Goal: Check status: Check status

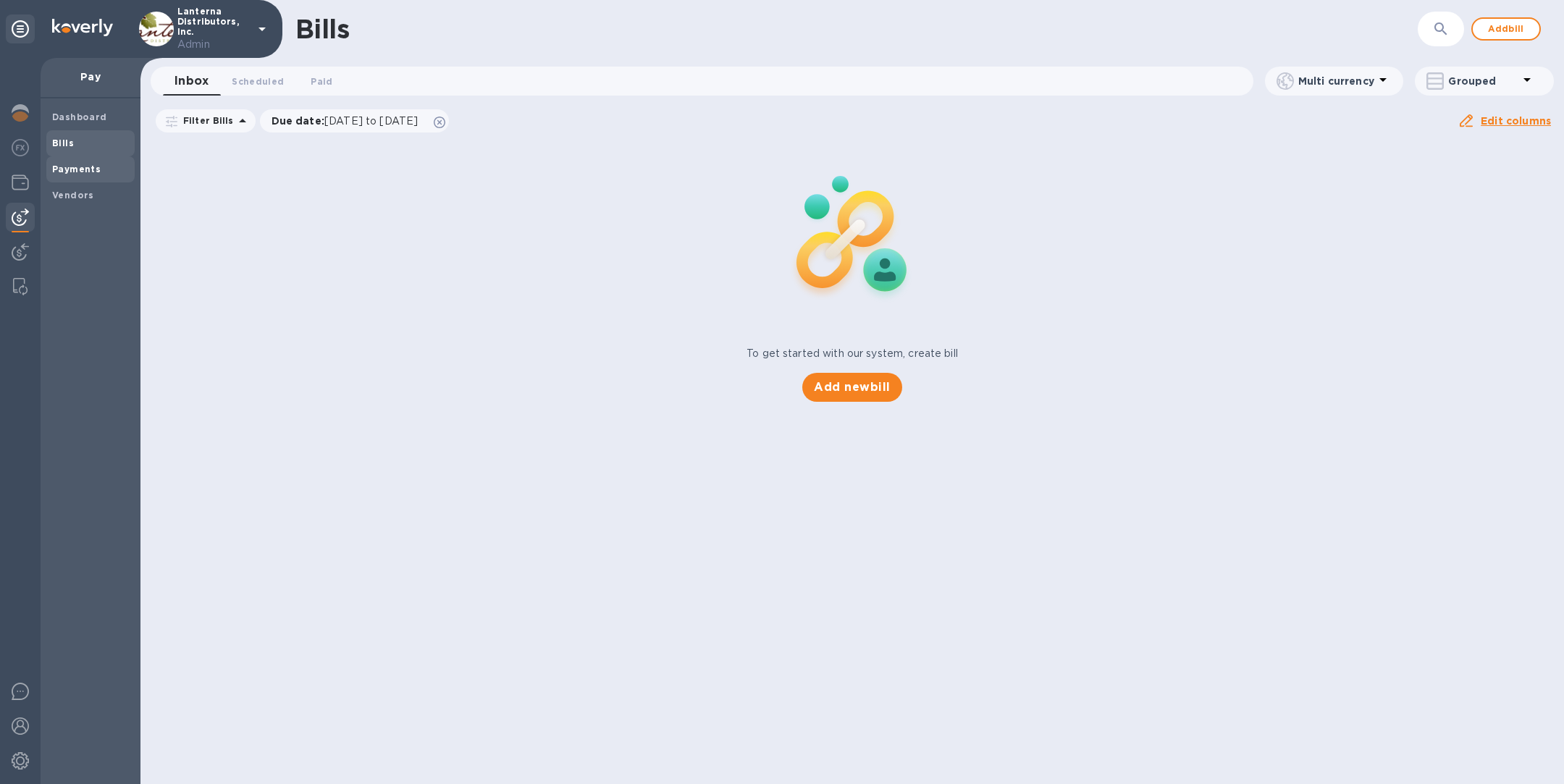
click at [77, 169] on b "Payments" at bounding box center [76, 169] width 48 height 11
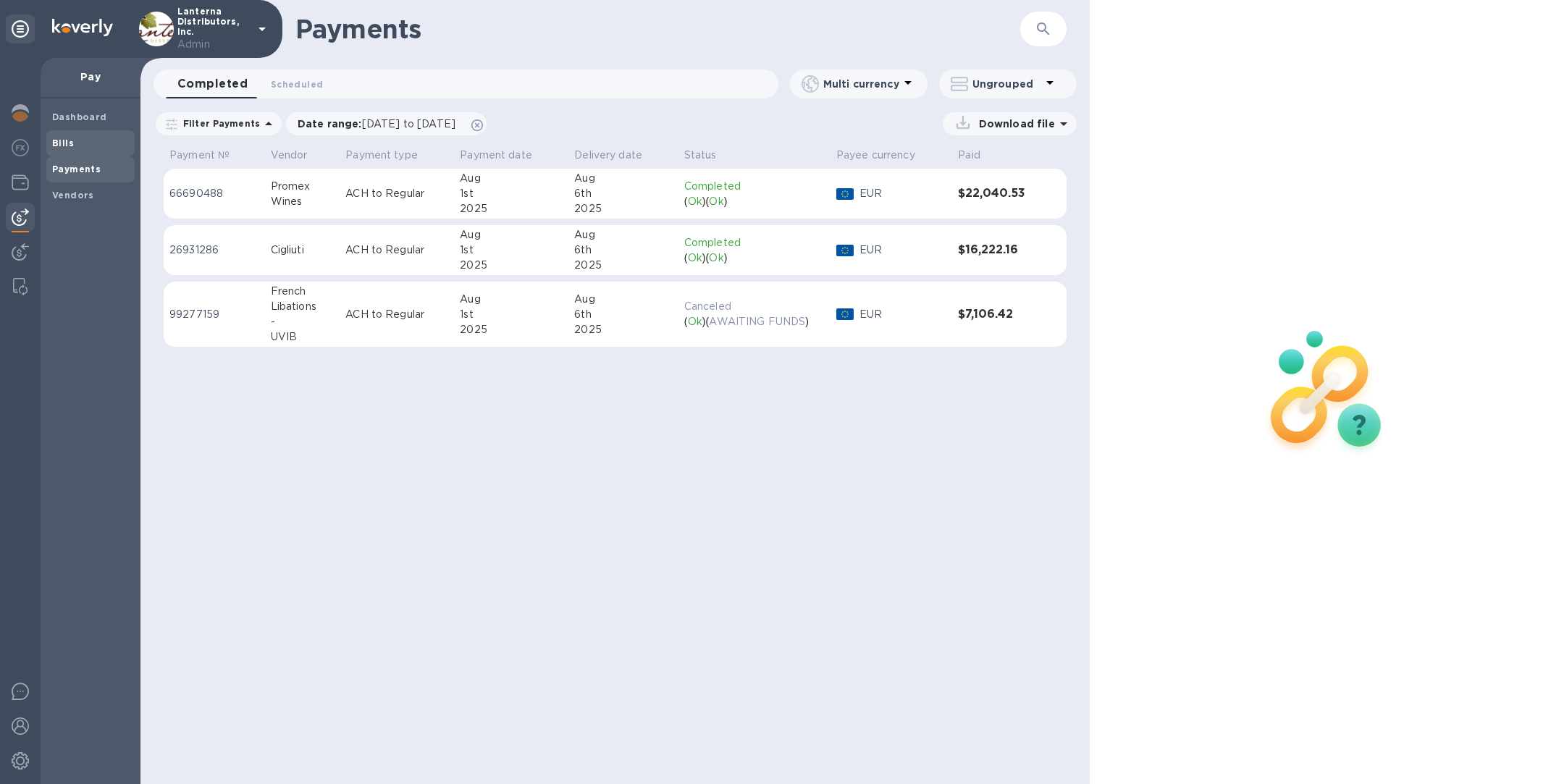
click at [104, 140] on span "Bills" at bounding box center [90, 143] width 77 height 15
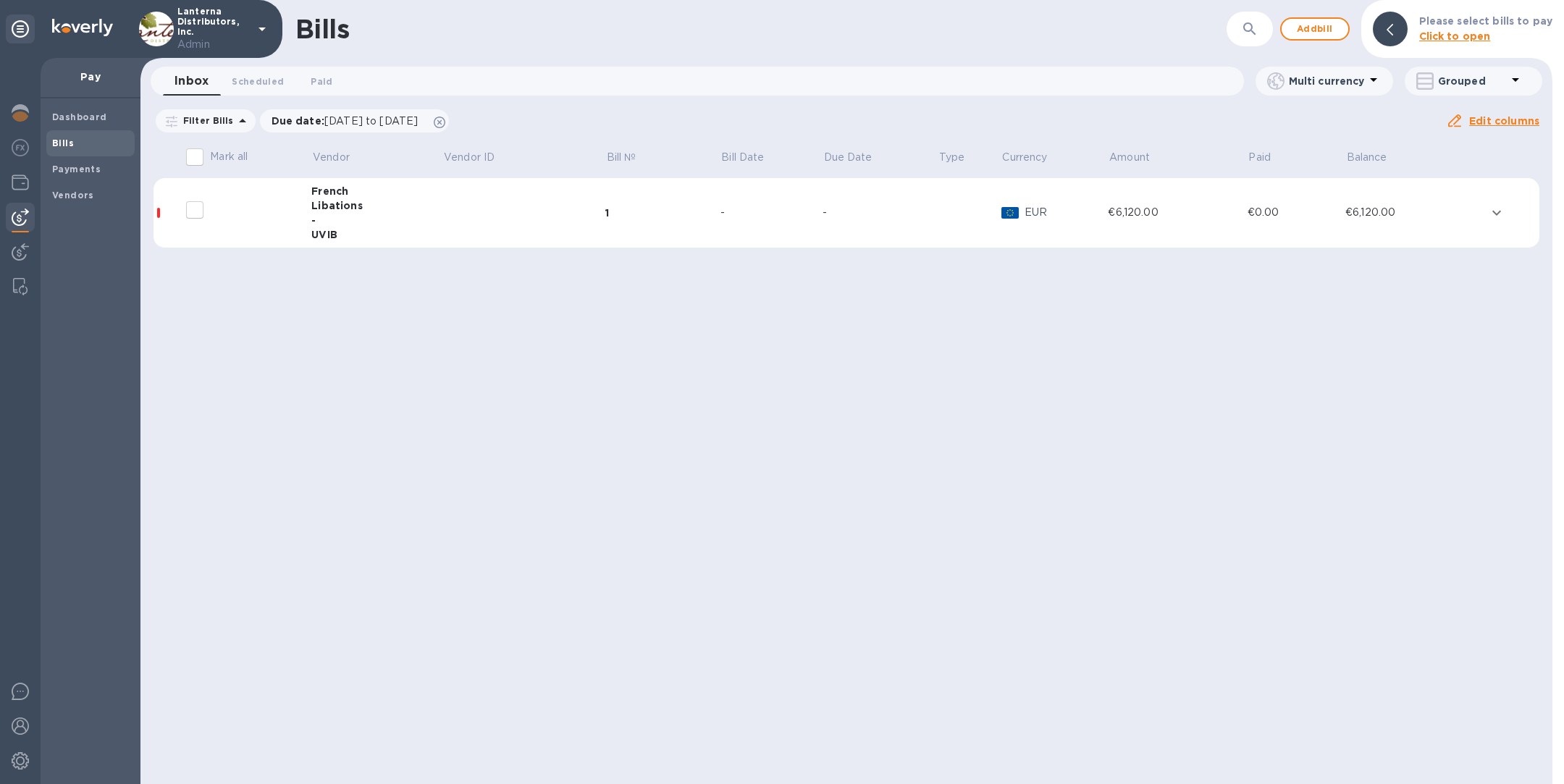
click at [575, 217] on td at bounding box center [524, 213] width 163 height 70
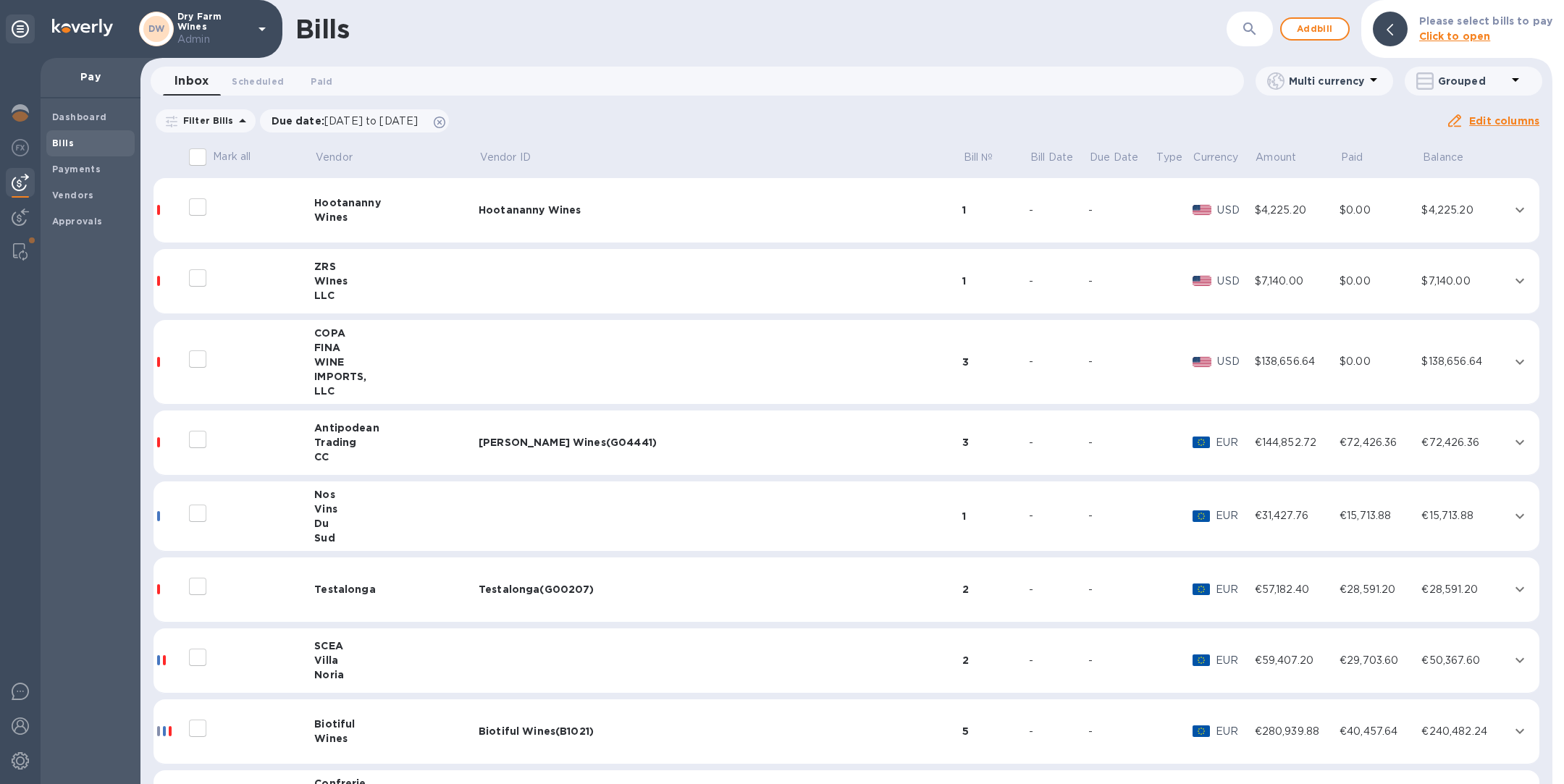
click at [601, 218] on td "Hootananny Wines" at bounding box center [721, 210] width 483 height 65
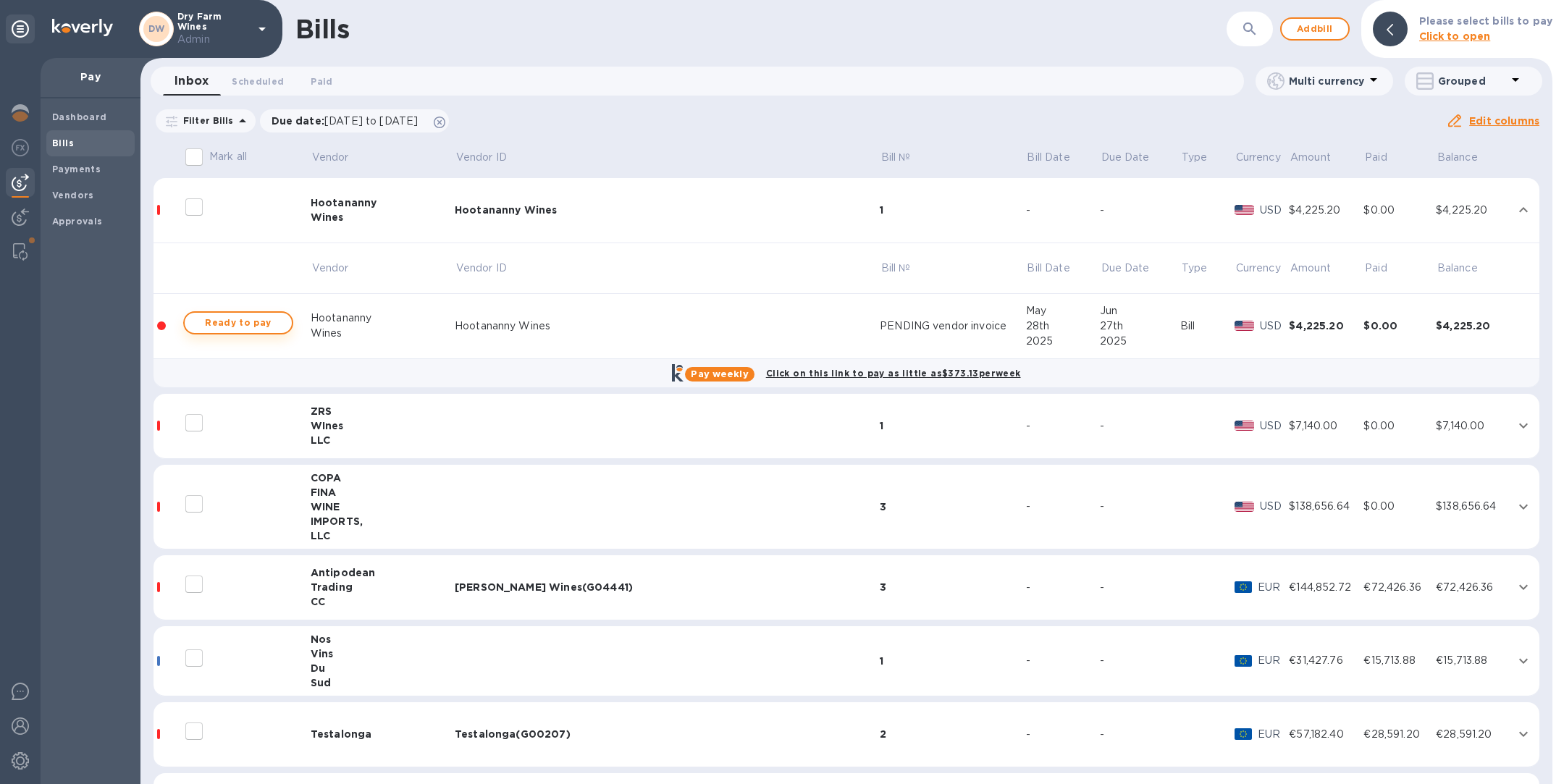
click at [248, 323] on span "Ready to pay" at bounding box center [238, 323] width 84 height 18
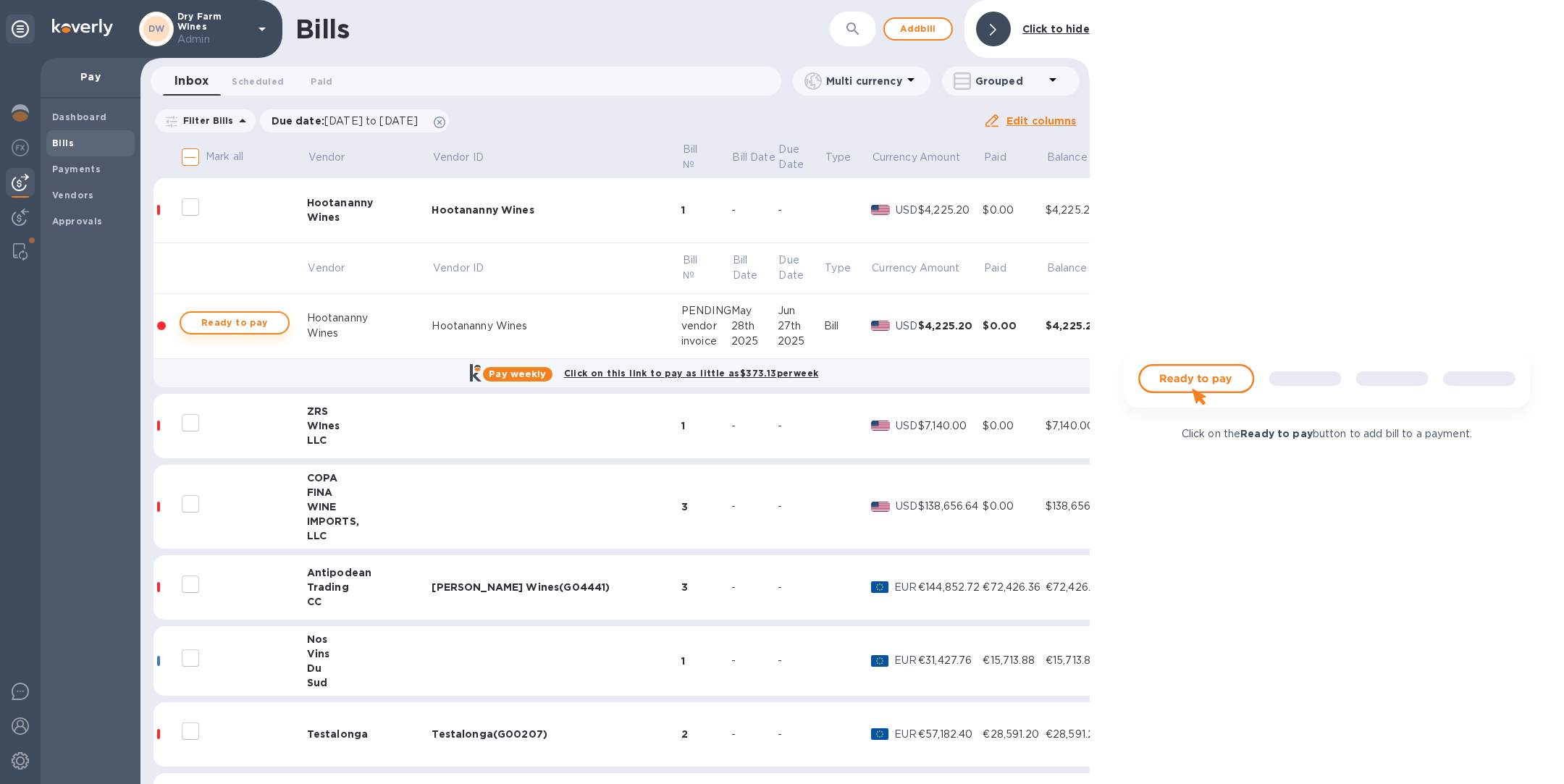
checkbox input "true"
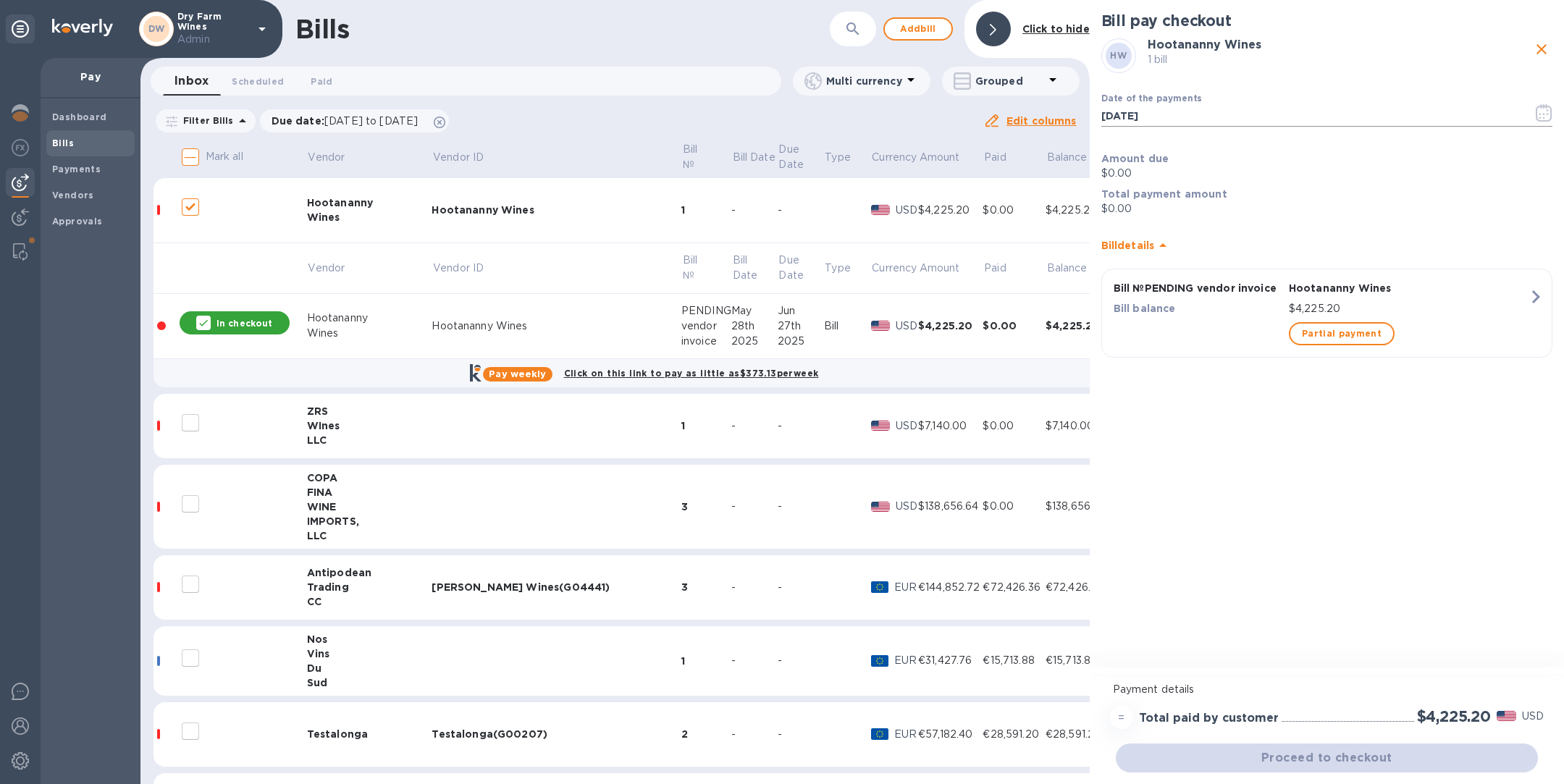
click at [1234, 115] on input "[DATE]" at bounding box center [1311, 116] width 420 height 22
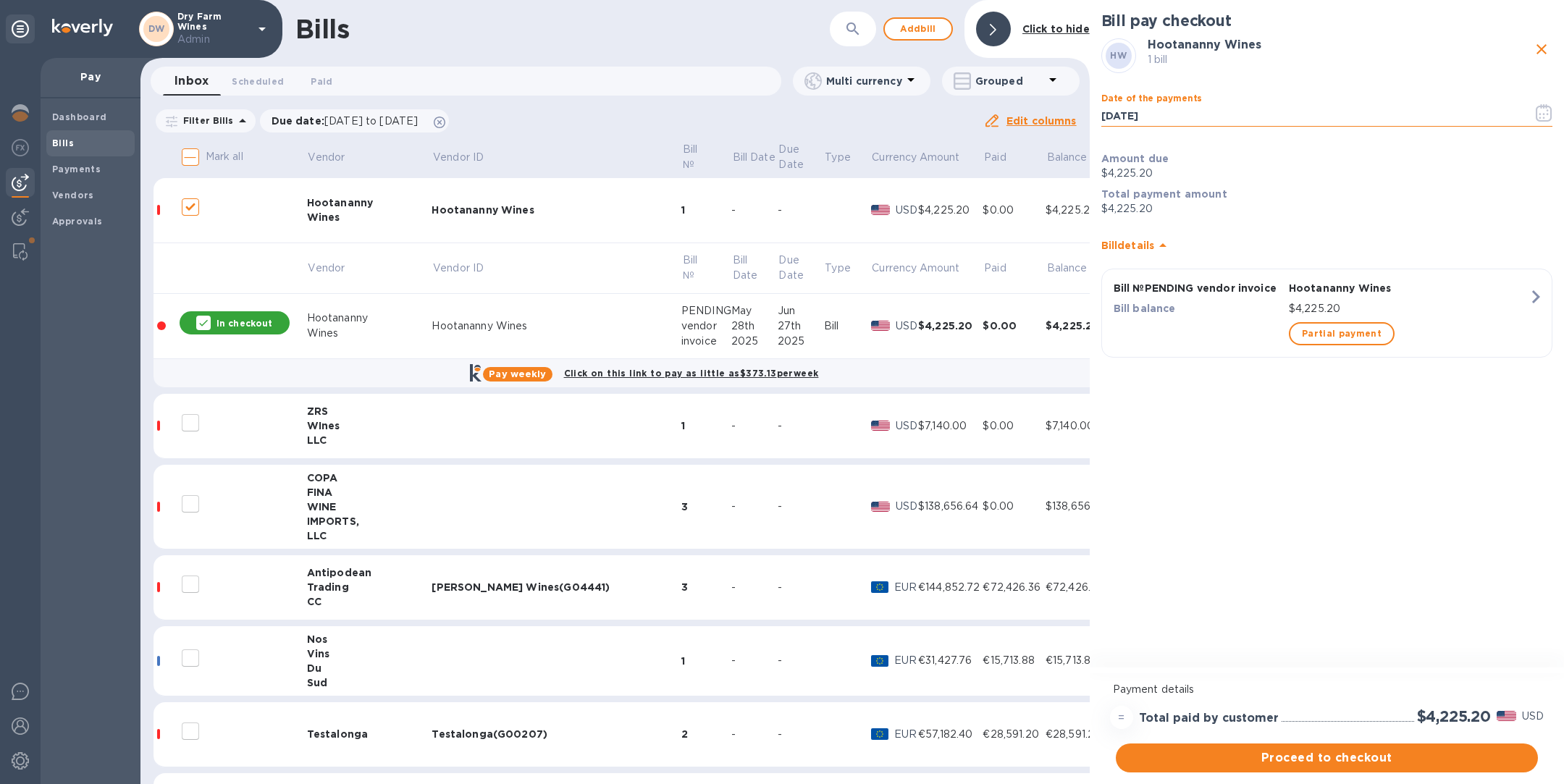
click at [1539, 109] on icon "button" at bounding box center [1544, 113] width 17 height 18
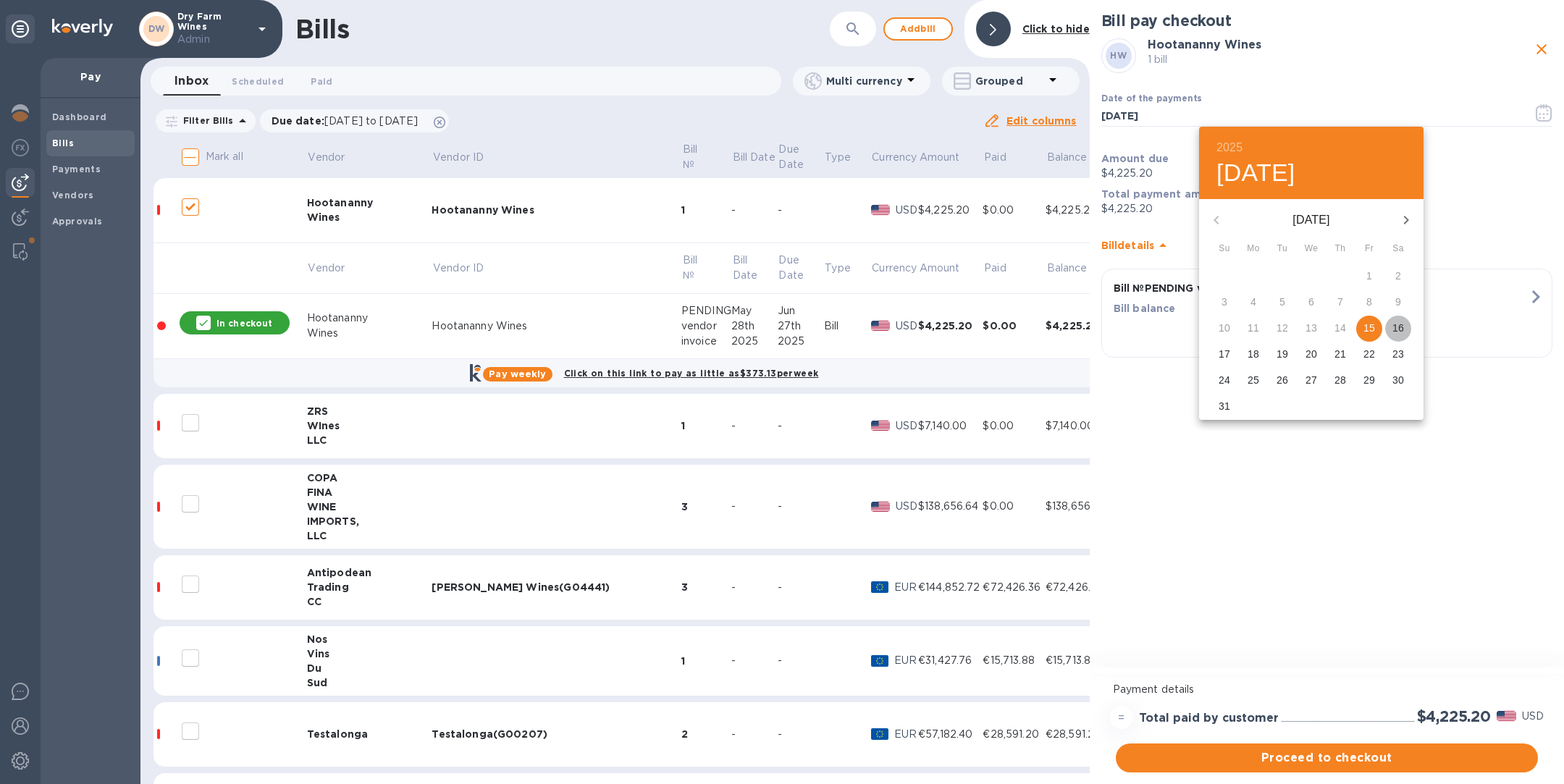
click at [1398, 328] on p "16" at bounding box center [1398, 328] width 12 height 15
type input "[DATE]"
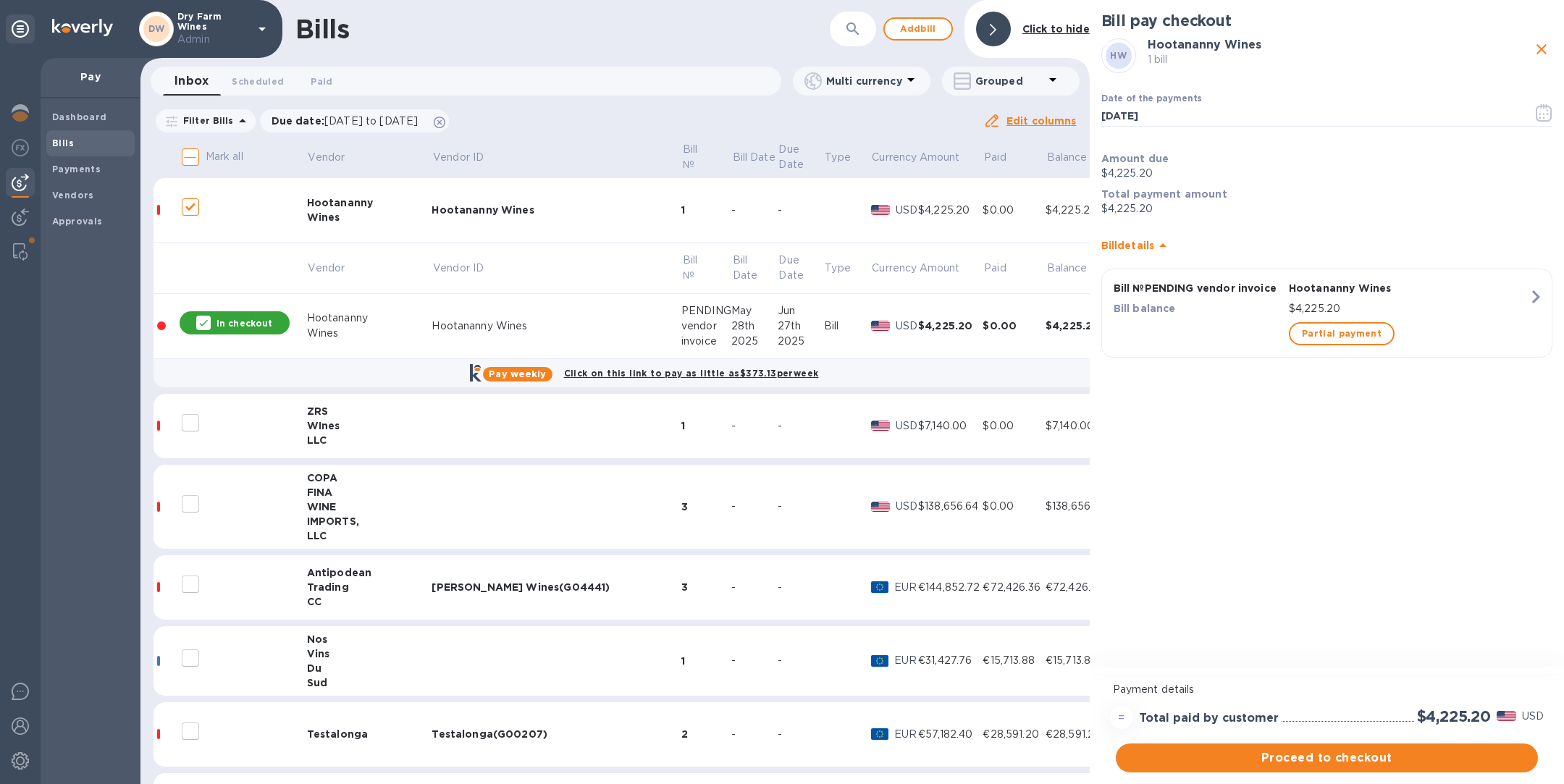
click at [231, 323] on p "In checkout" at bounding box center [245, 323] width 55 height 12
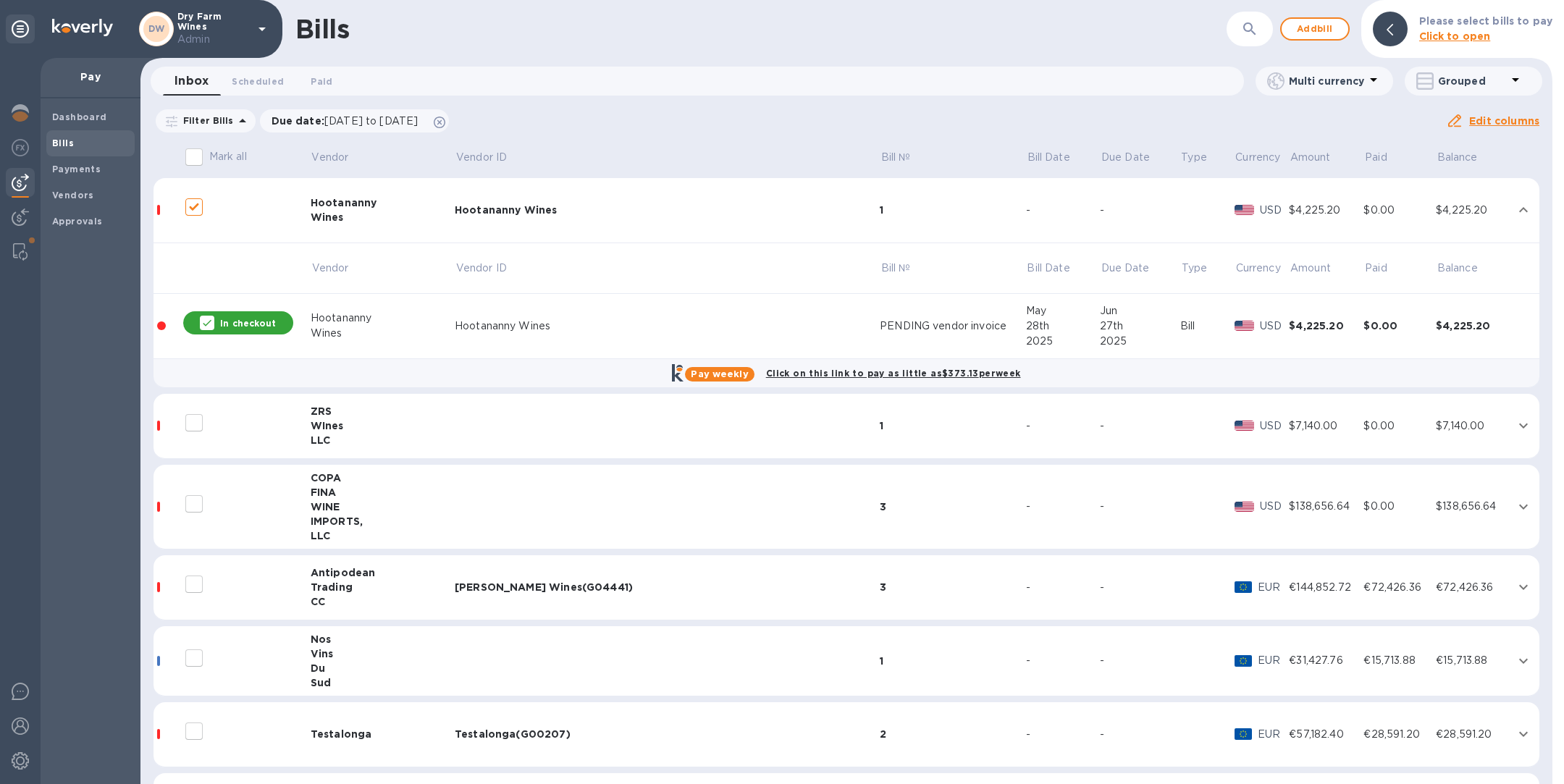
checkbox input "false"
click at [467, 580] on div "[PERSON_NAME] Wines(G04441)" at bounding box center [667, 587] width 425 height 15
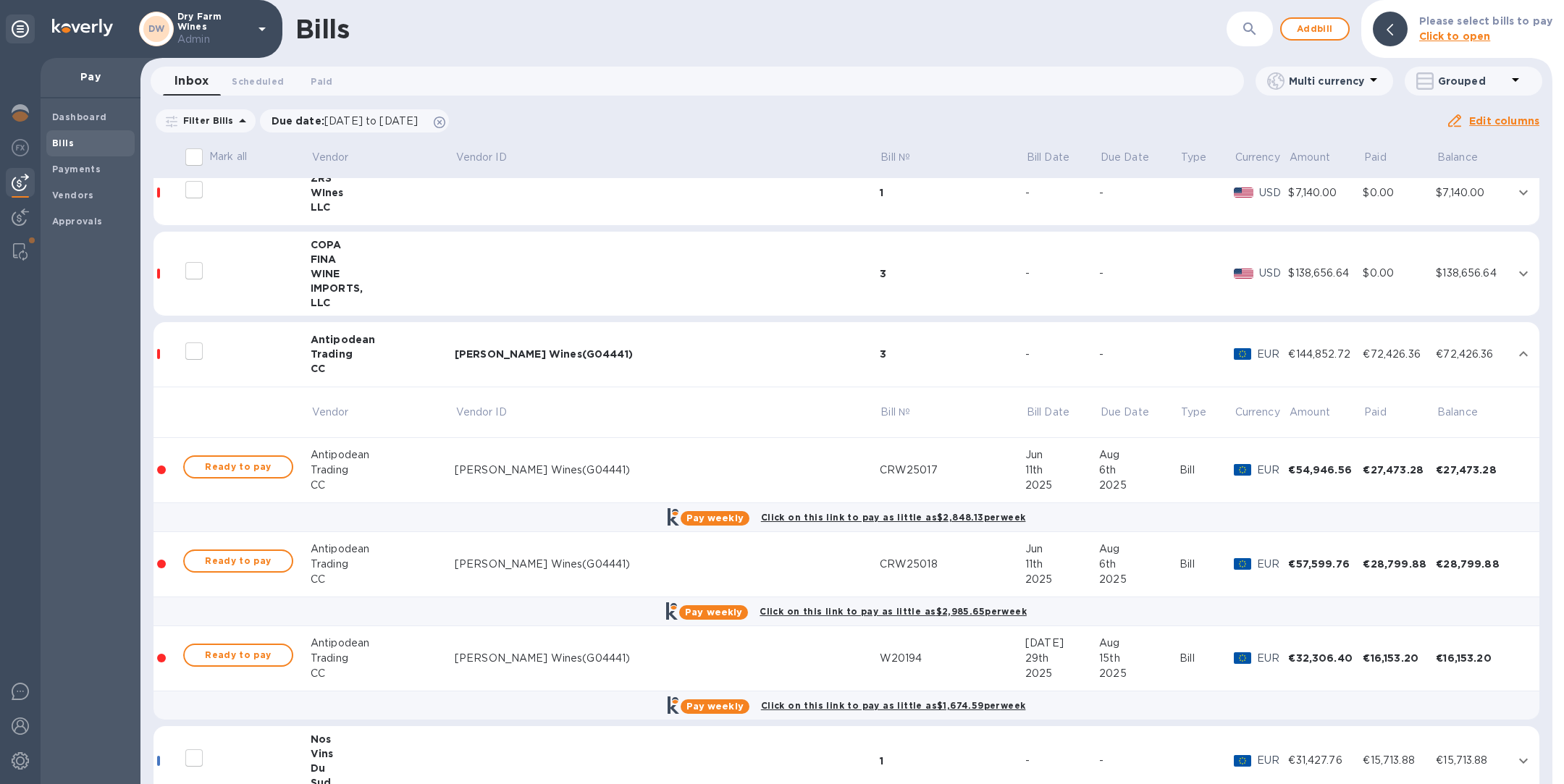
scroll to position [246, 0]
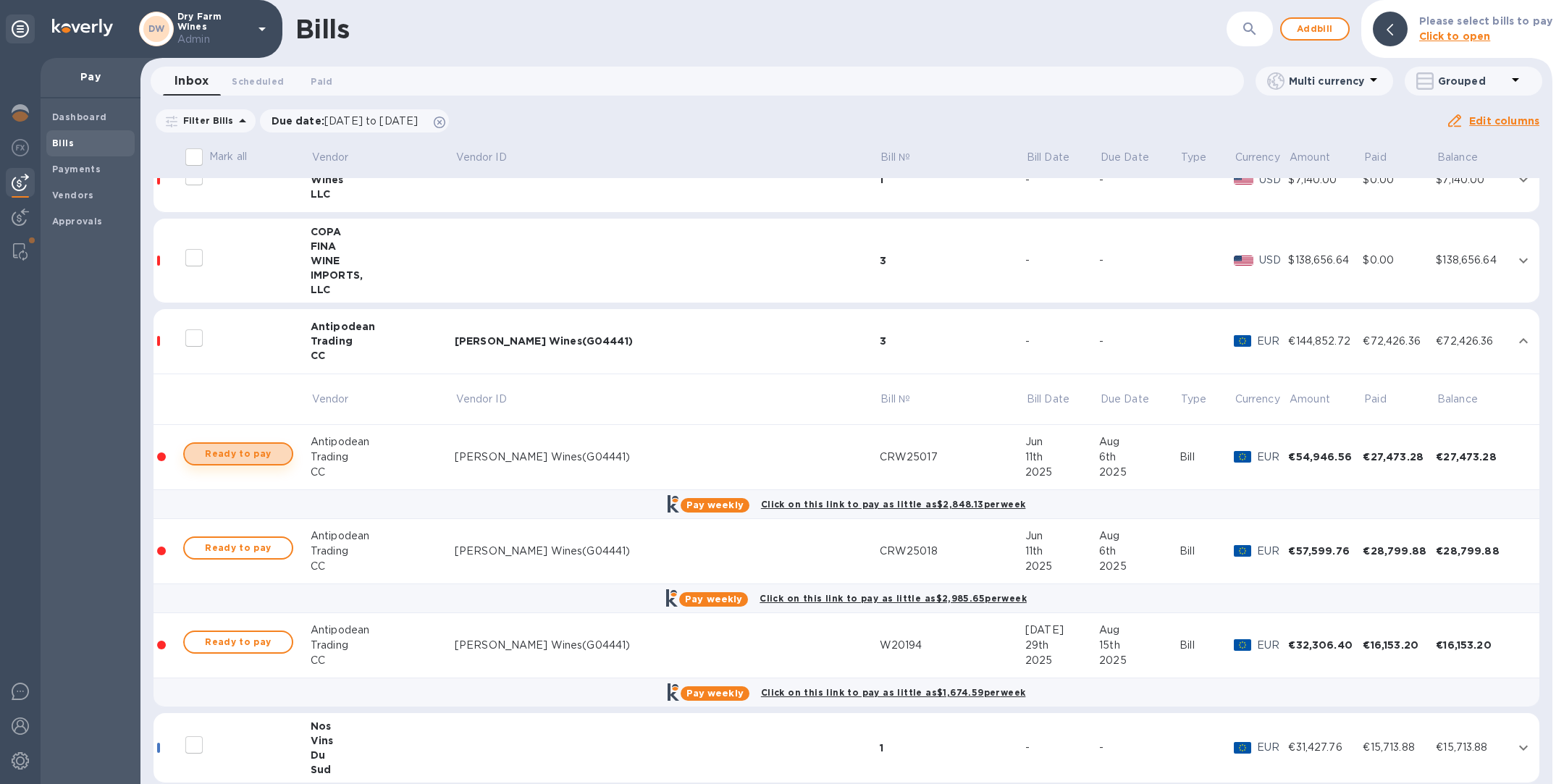
click at [275, 455] on span "Ready to pay" at bounding box center [238, 454] width 84 height 18
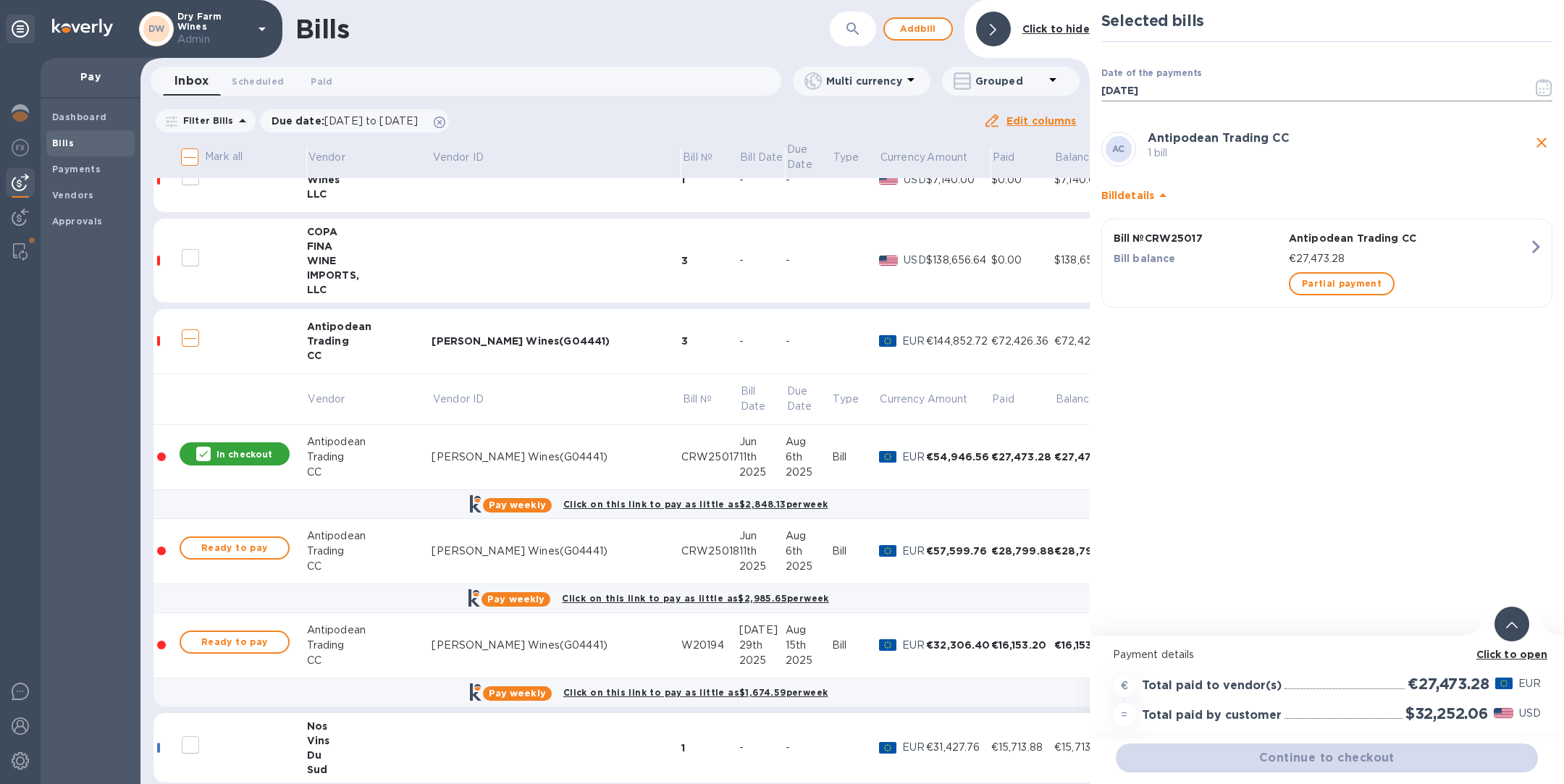
click at [1542, 82] on icon "button" at bounding box center [1544, 88] width 17 height 18
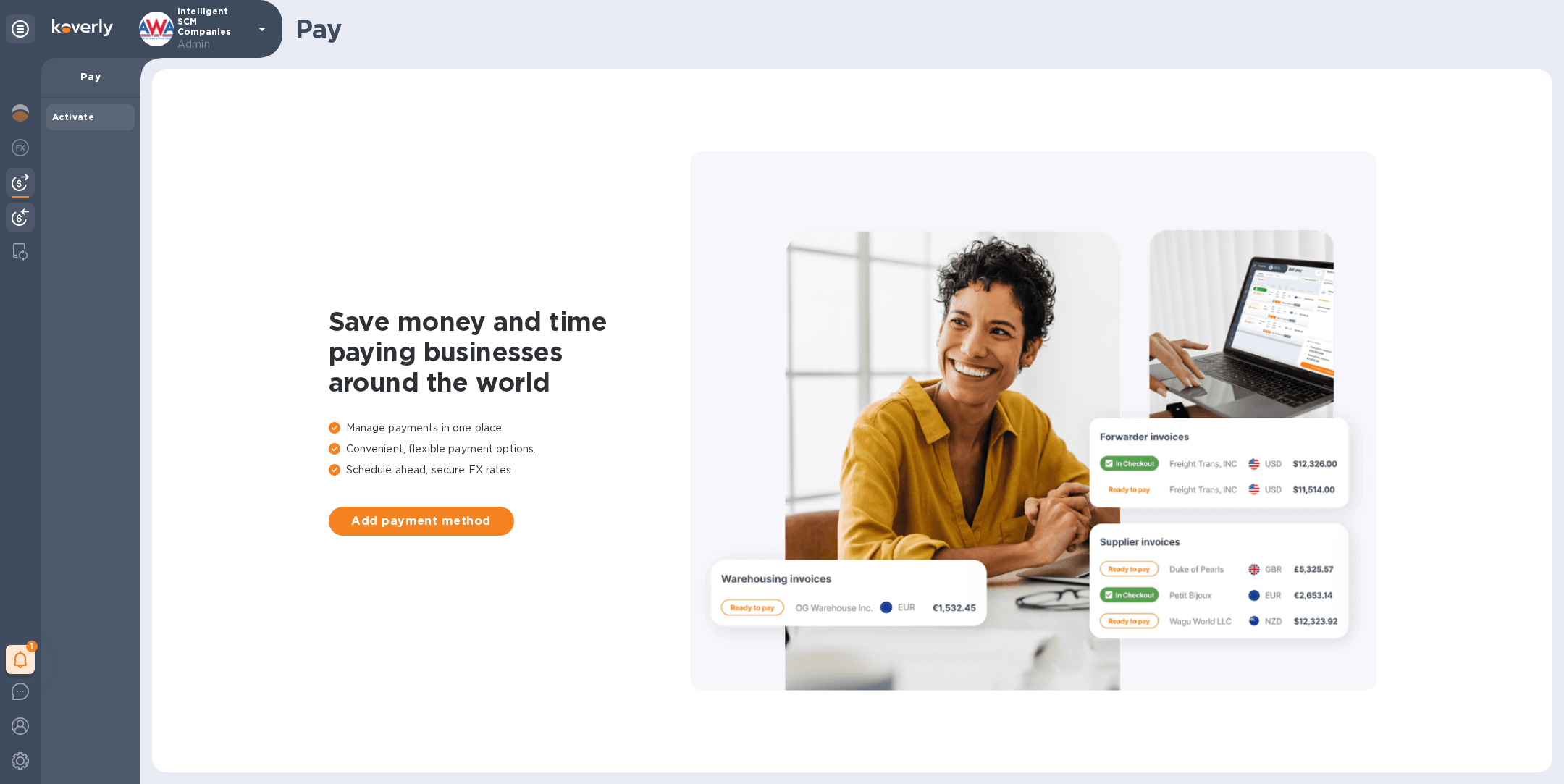
click at [21, 218] on img at bounding box center [20, 218] width 18 height 18
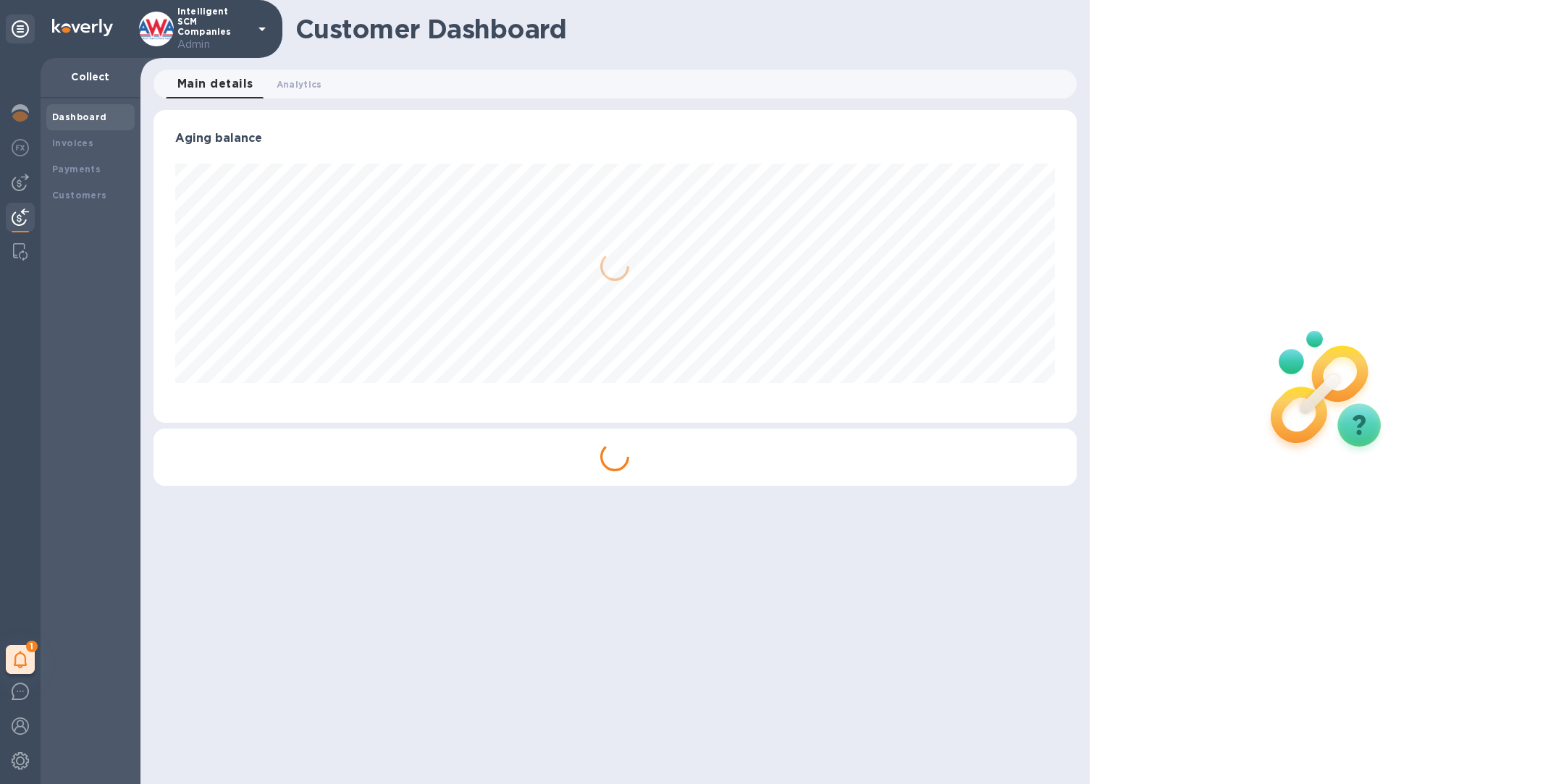
scroll to position [312, 922]
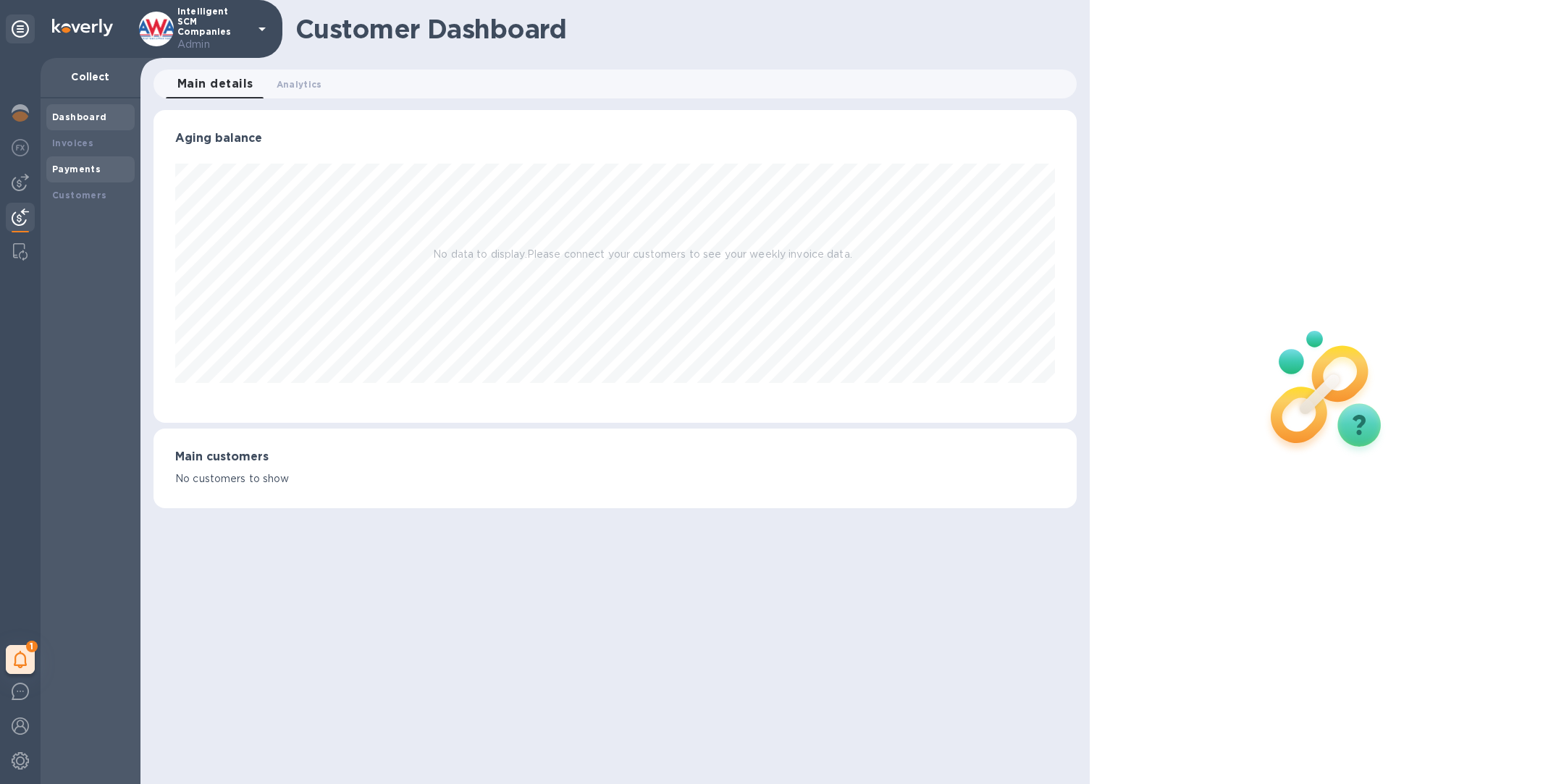
click at [96, 168] on b "Payments" at bounding box center [76, 169] width 48 height 11
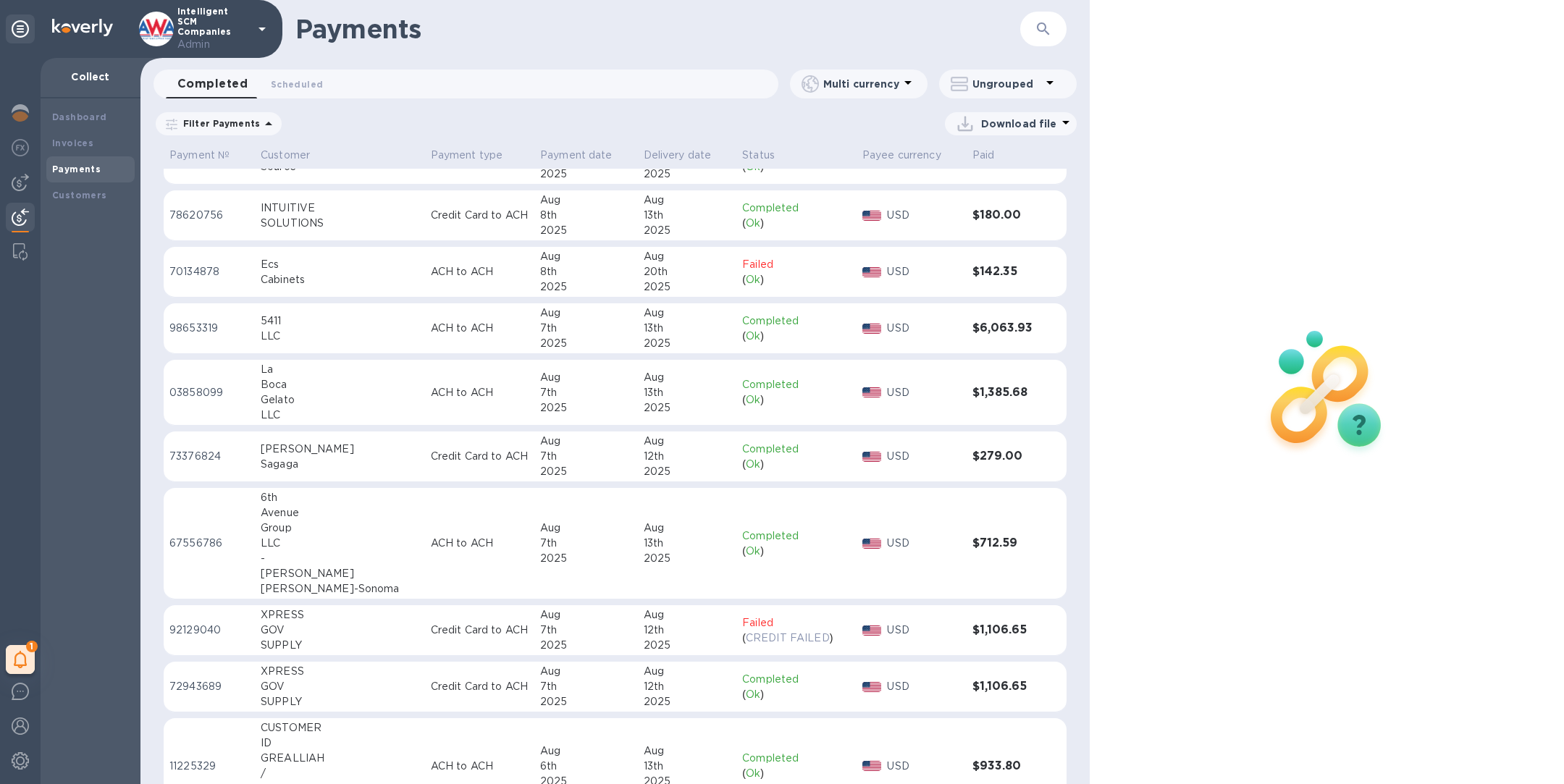
scroll to position [1192, 0]
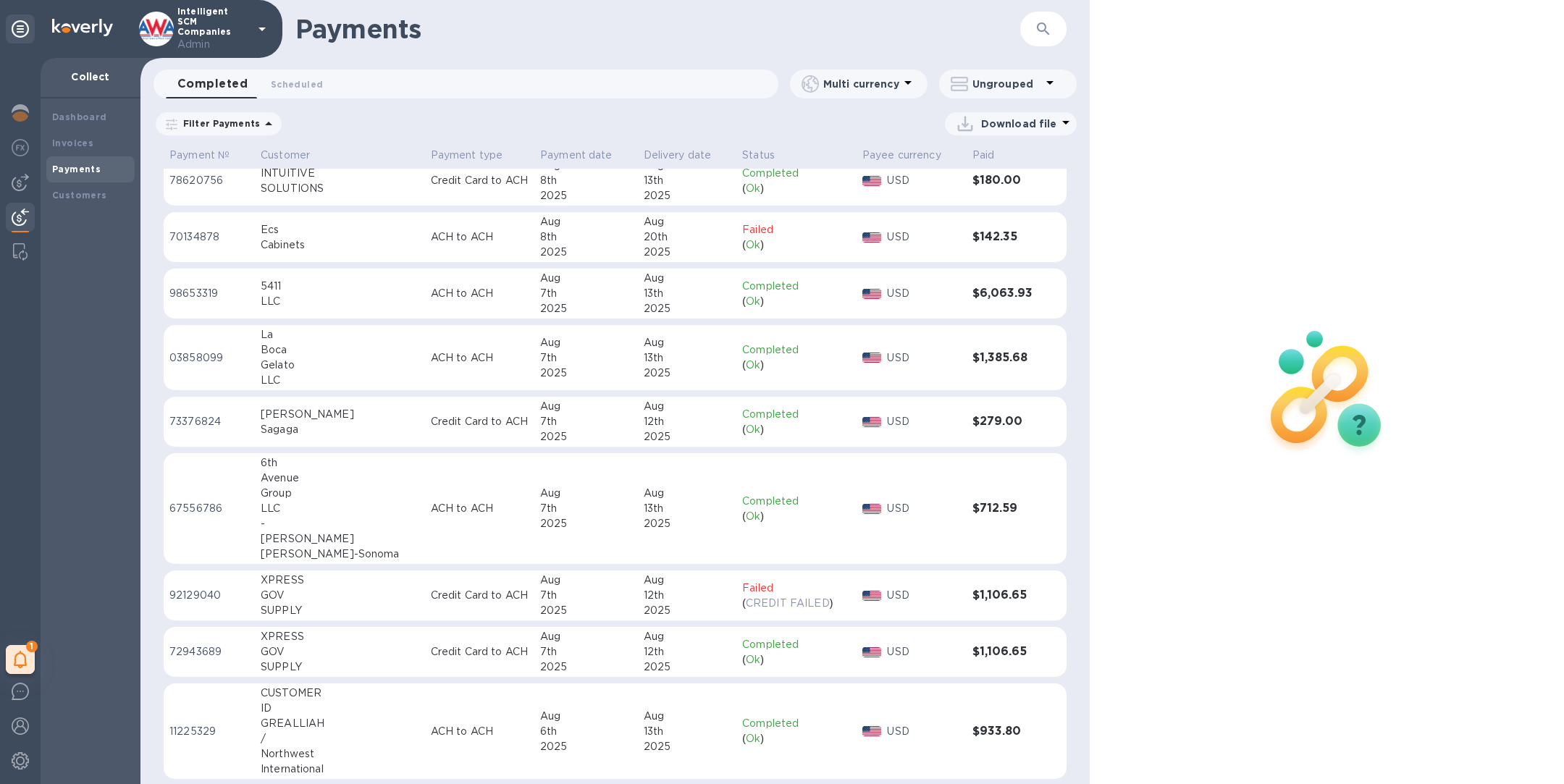
click at [1042, 31] on icon "button" at bounding box center [1043, 29] width 18 height 18
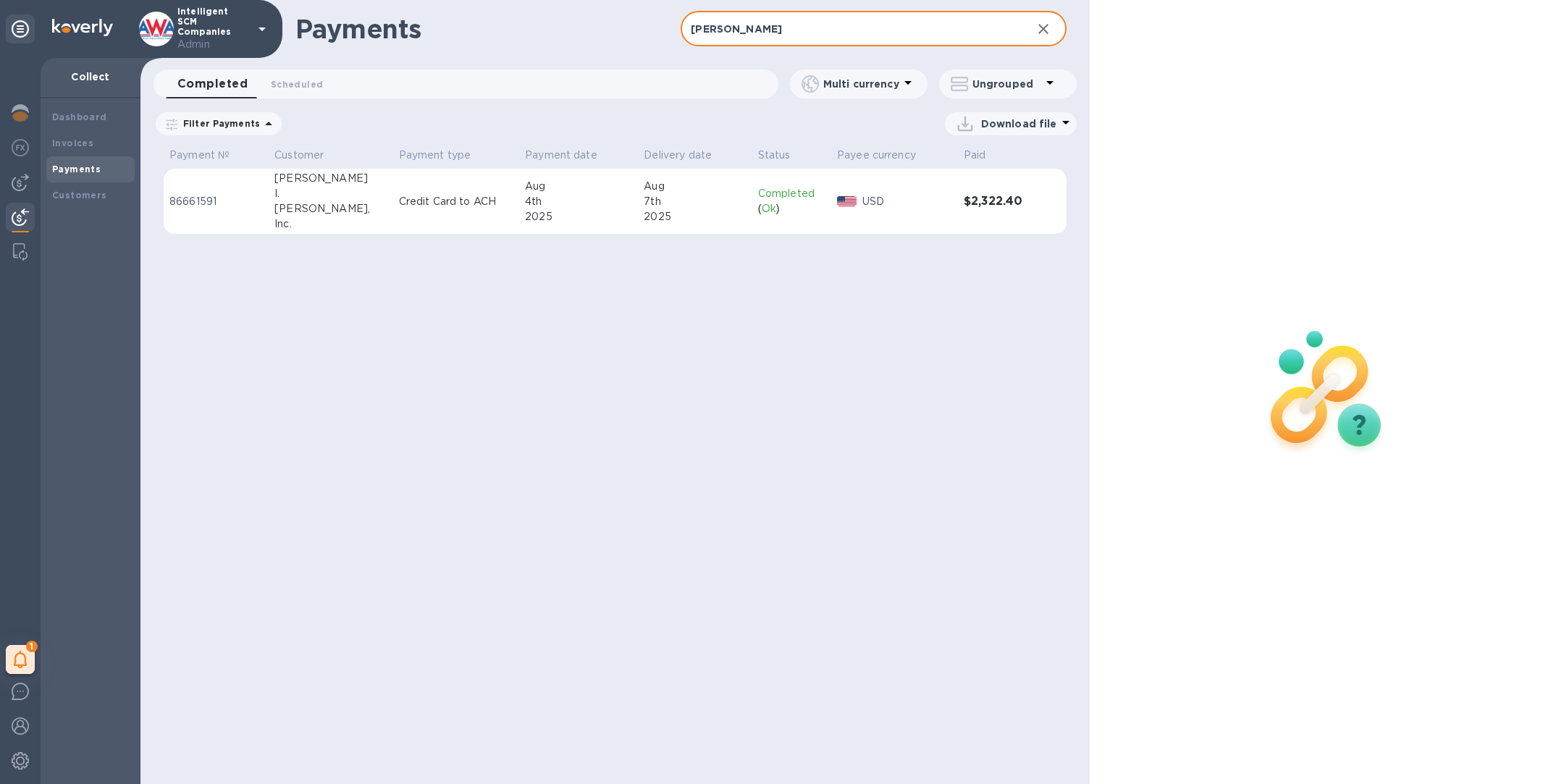
type input "john"
click at [592, 200] on div "4th" at bounding box center [578, 201] width 107 height 15
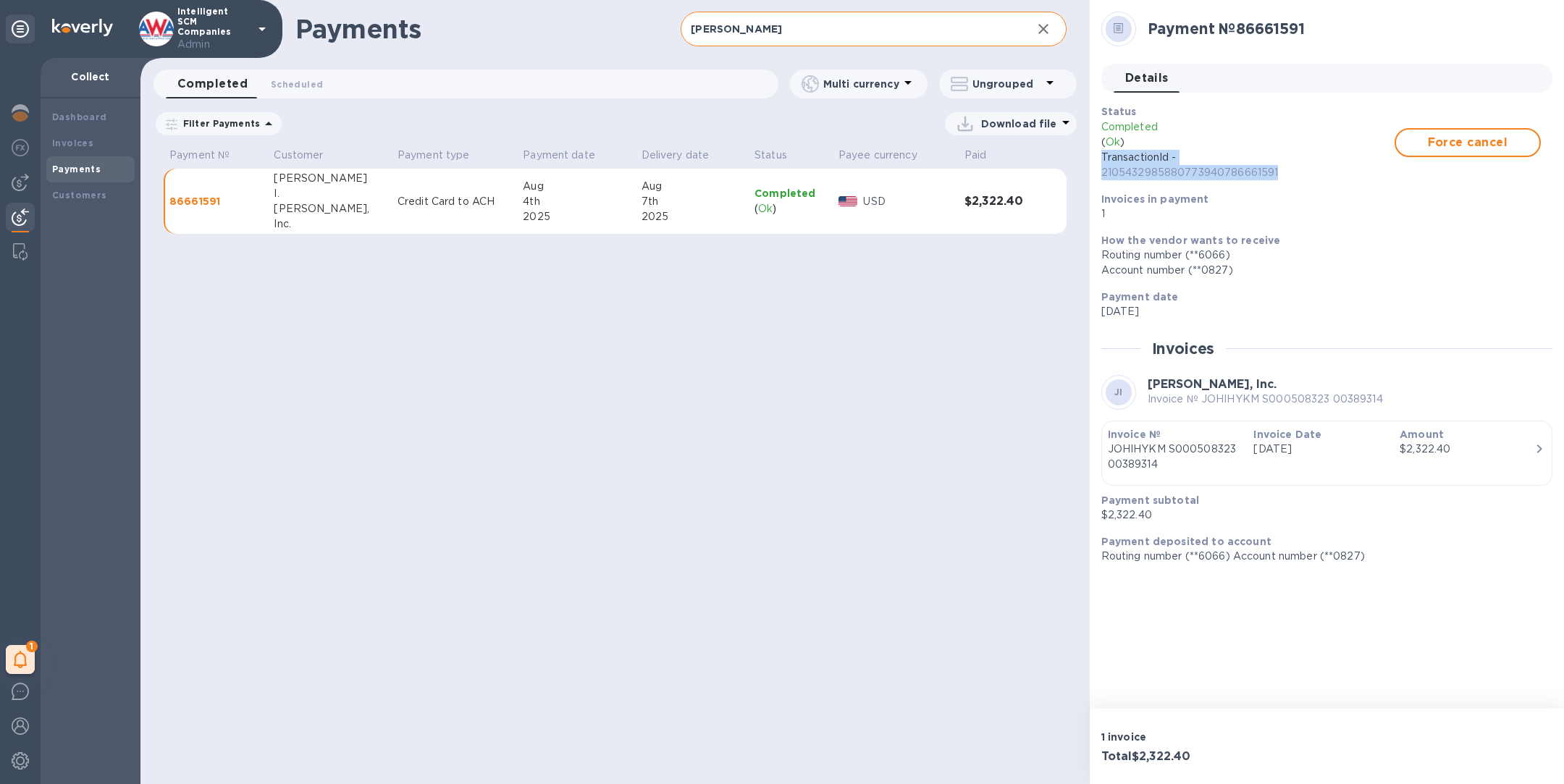
drag, startPoint x: 1284, startPoint y: 173, endPoint x: 1095, endPoint y: 157, distance: 189.7
click at [1042, 157] on div "Status Completed ( Ok ) TransactionId - 2105432985880773940786661591 Force canc…" at bounding box center [1321, 163] width 451 height 129
copy p "TransactionId - 2105432985880773940786661591"
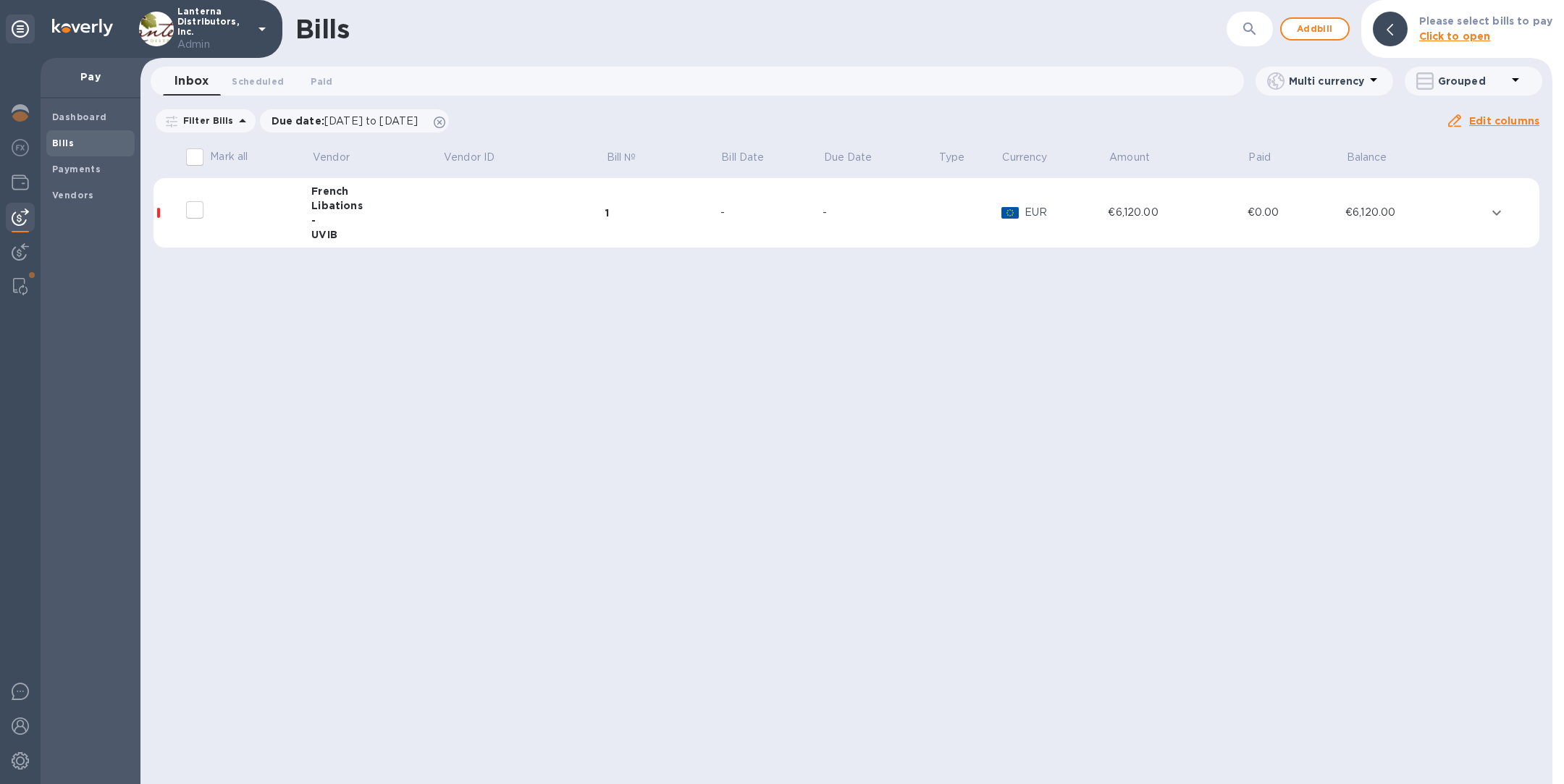
click at [510, 207] on td at bounding box center [524, 213] width 163 height 70
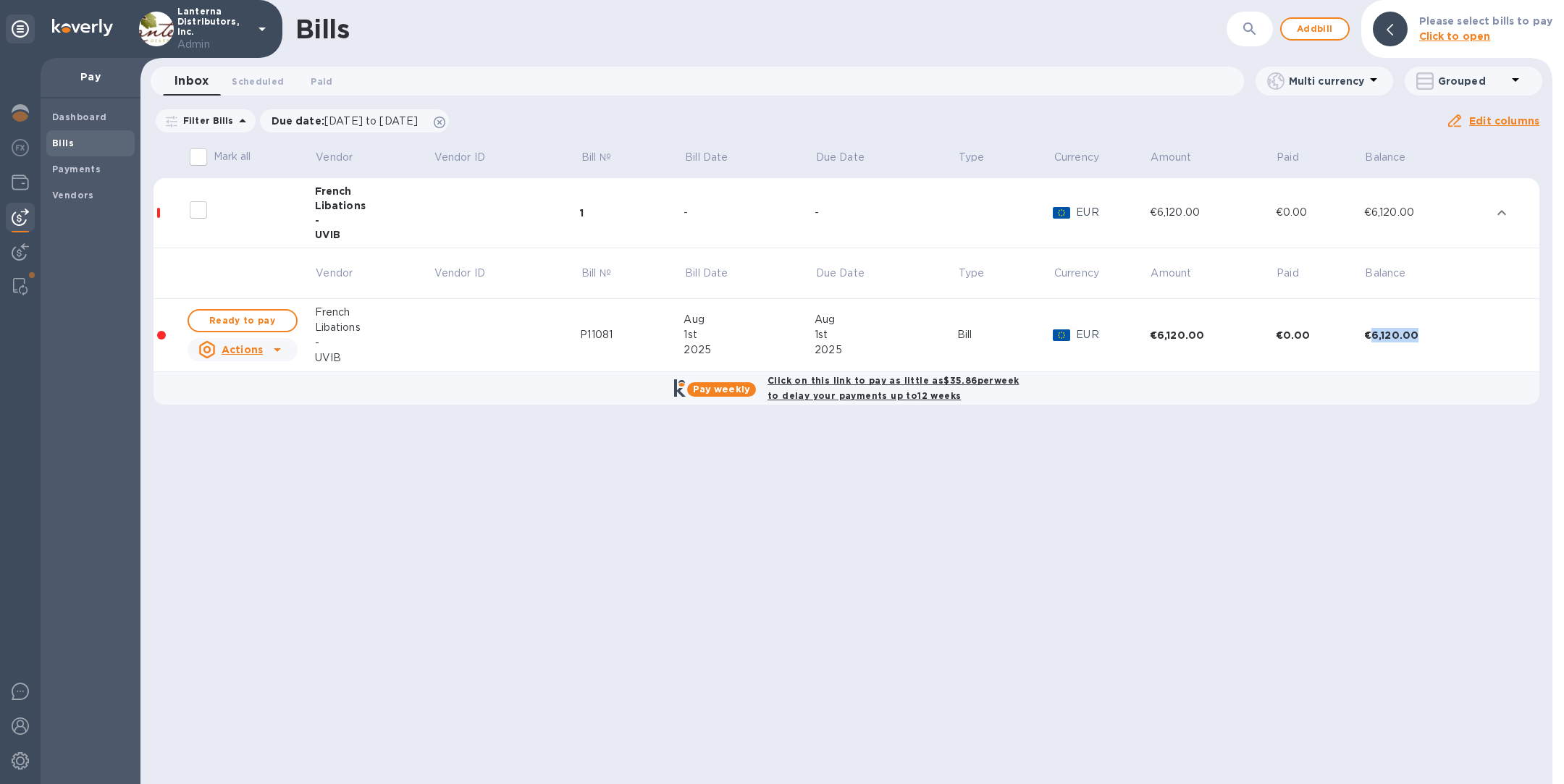
drag, startPoint x: 1434, startPoint y: 331, endPoint x: 1375, endPoint y: 334, distance: 59.1
click at [1375, 334] on div "€6,120.00" at bounding box center [1427, 335] width 126 height 15
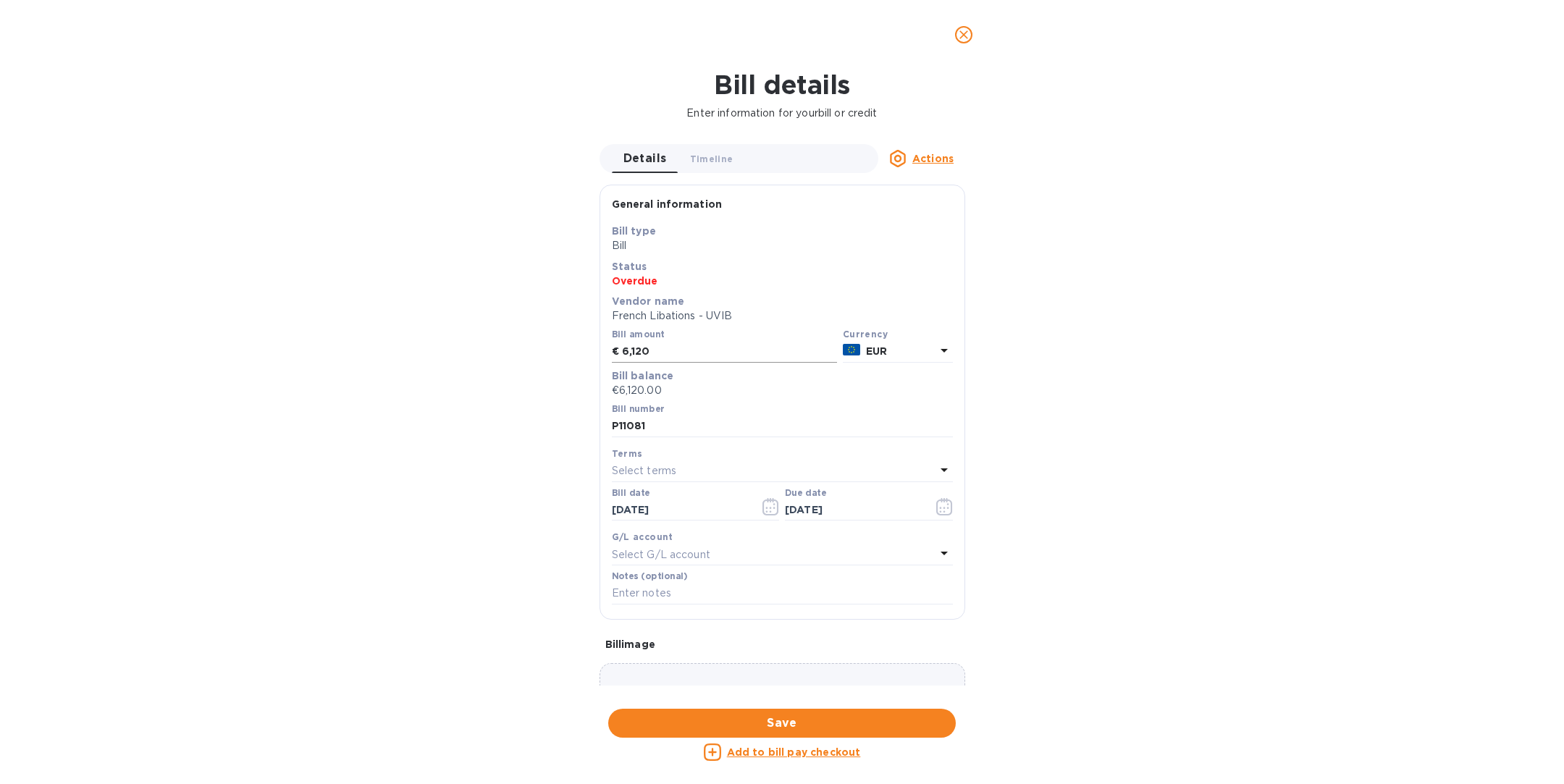
click at [671, 353] on input "6,120" at bounding box center [729, 352] width 215 height 22
click at [959, 35] on icon "close" at bounding box center [964, 35] width 15 height 15
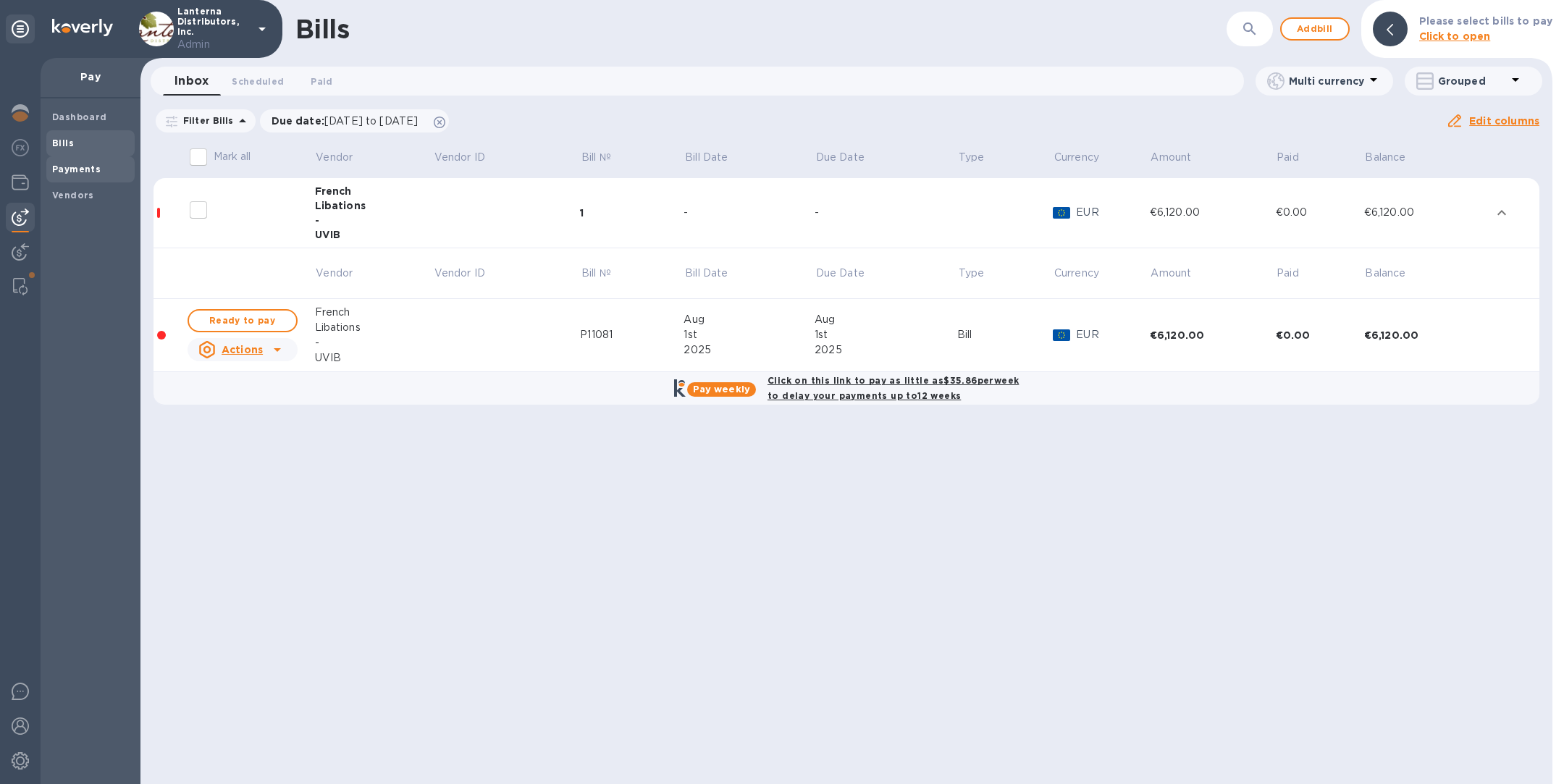
click at [98, 174] on span "Payments" at bounding box center [90, 169] width 77 height 15
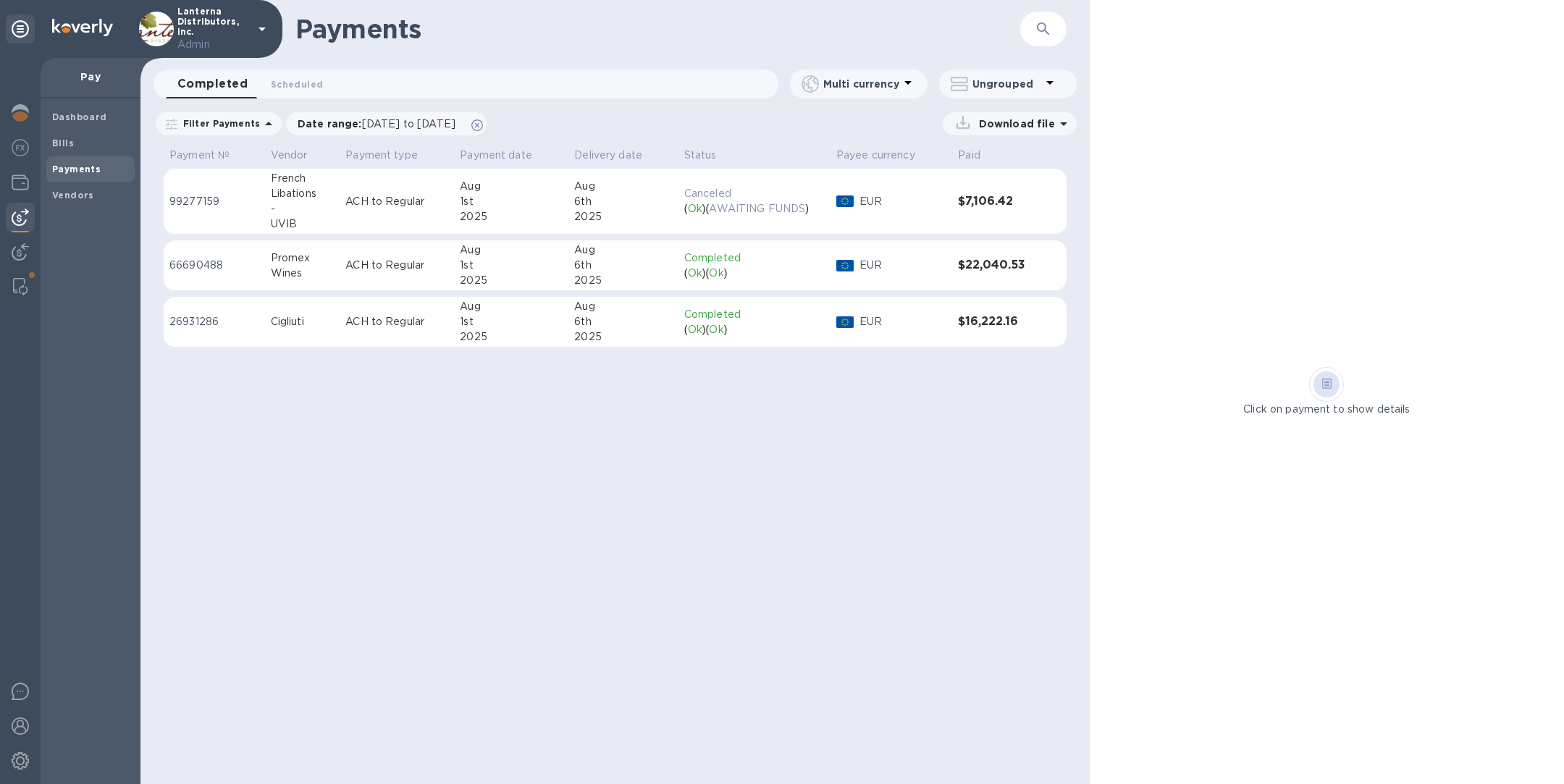
click at [629, 212] on div "2025" at bounding box center [623, 217] width 98 height 15
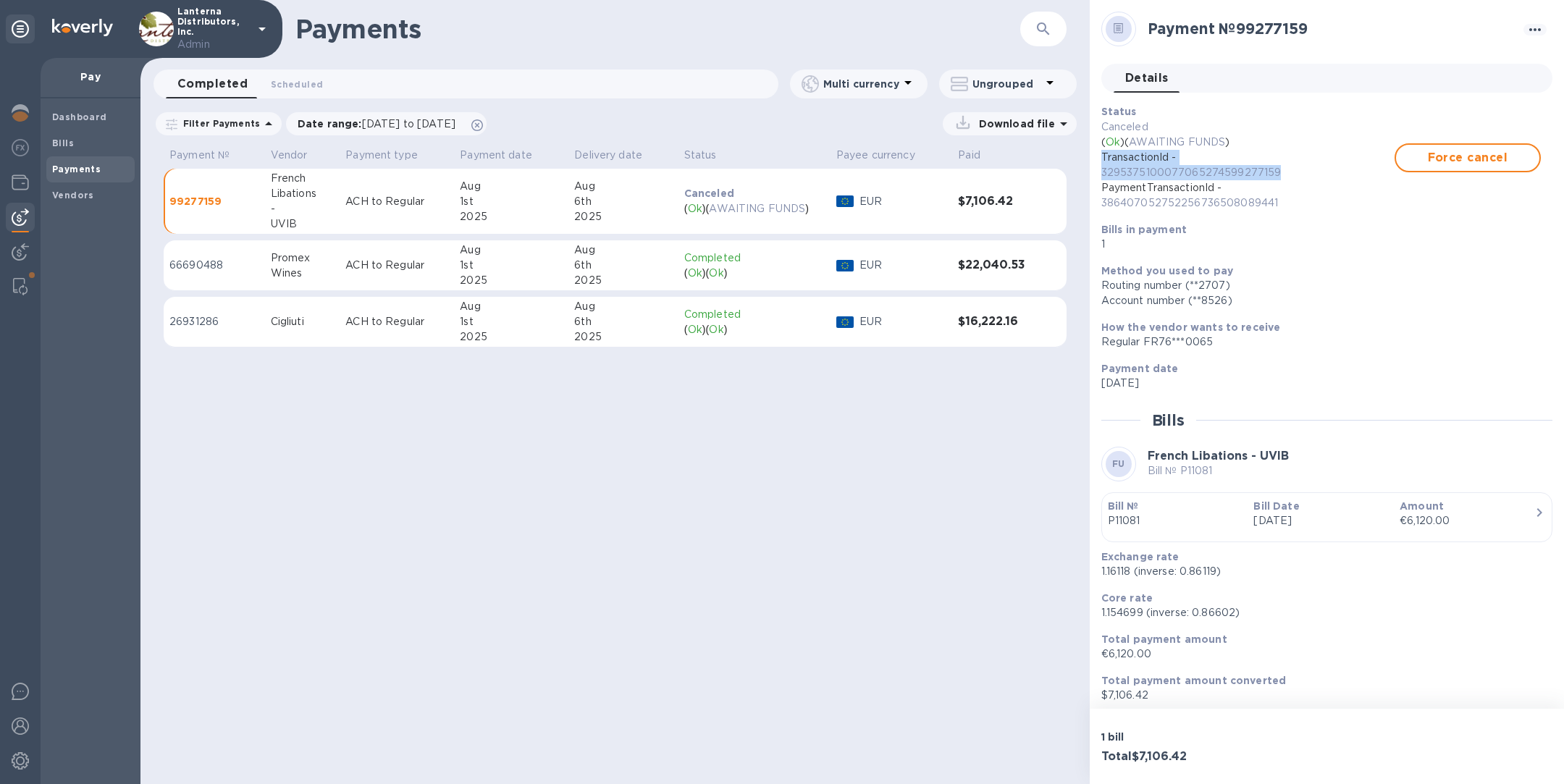
drag, startPoint x: 1301, startPoint y: 171, endPoint x: 1100, endPoint y: 160, distance: 201.3
click at [1100, 160] on div "Status Canceled ( Ok ) ( AWAITING FUNDS ) TransactionId - 329537510007706527459…" at bounding box center [1321, 178] width 451 height 159
copy p "TransactionId - 3295375100077065274599277159"
